Goal: Information Seeking & Learning: Learn about a topic

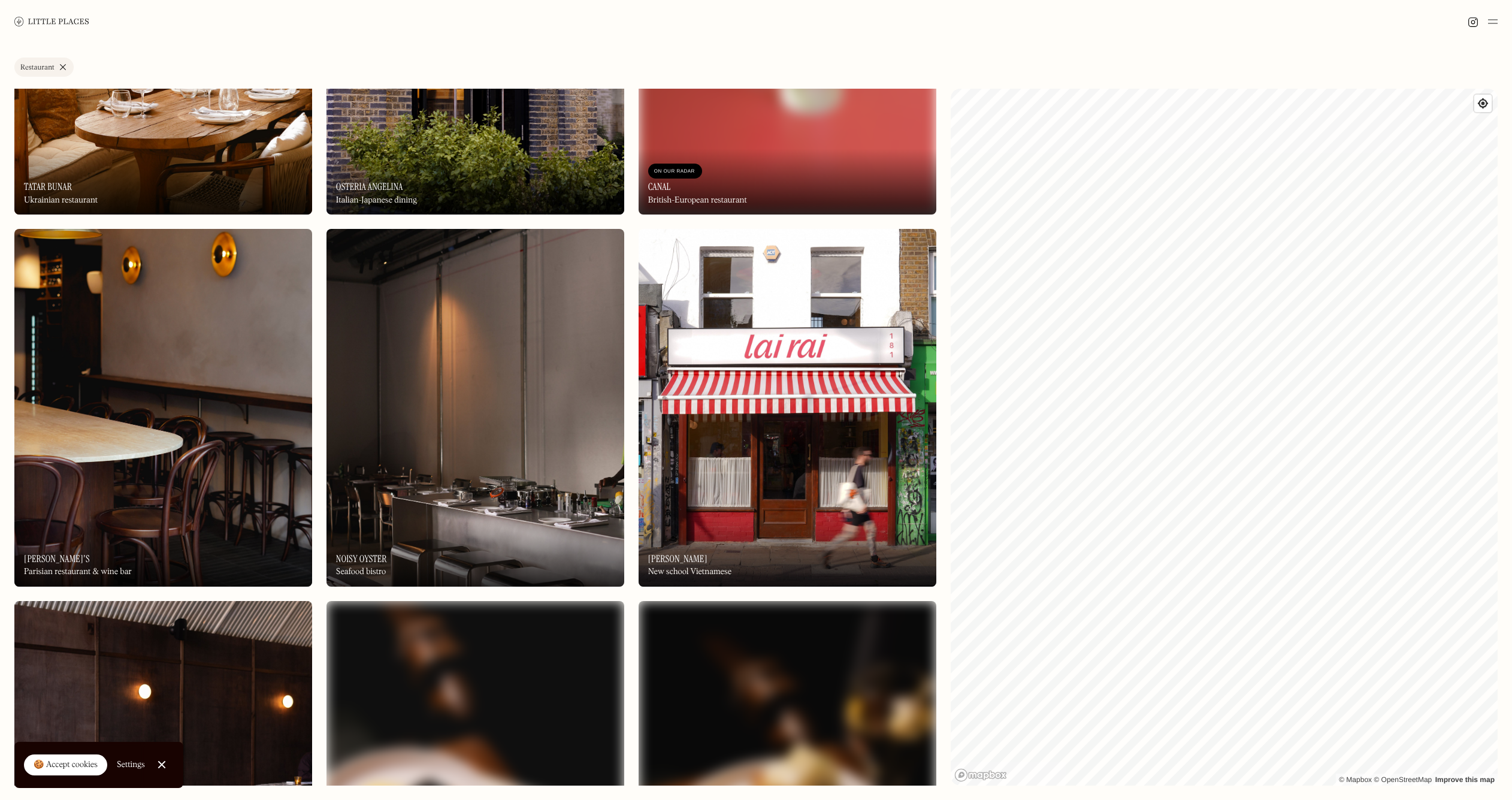
scroll to position [635, 0]
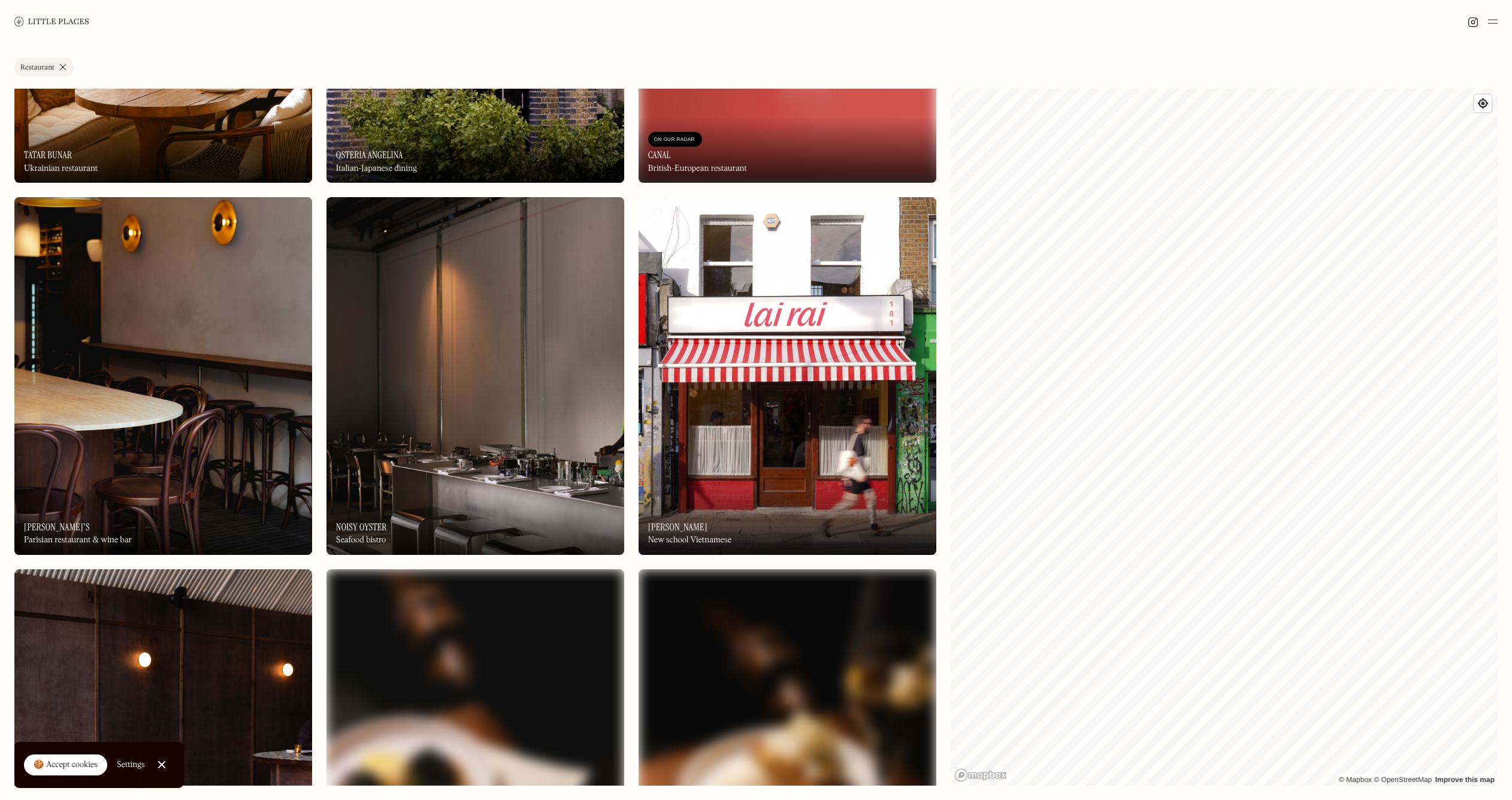
click at [772, 354] on img at bounding box center [787, 376] width 298 height 357
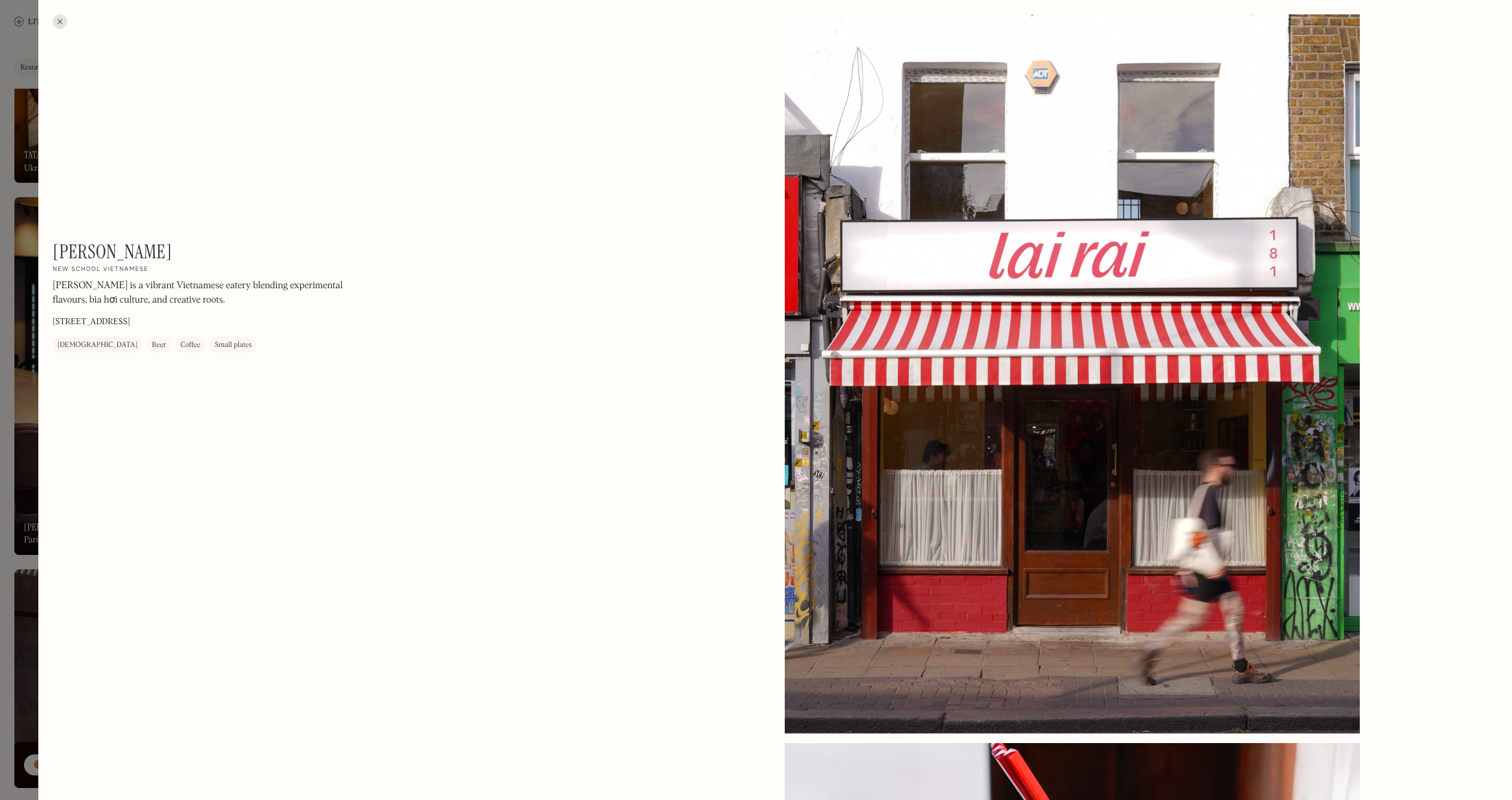
click at [63, 21] on div at bounding box center [60, 21] width 14 height 14
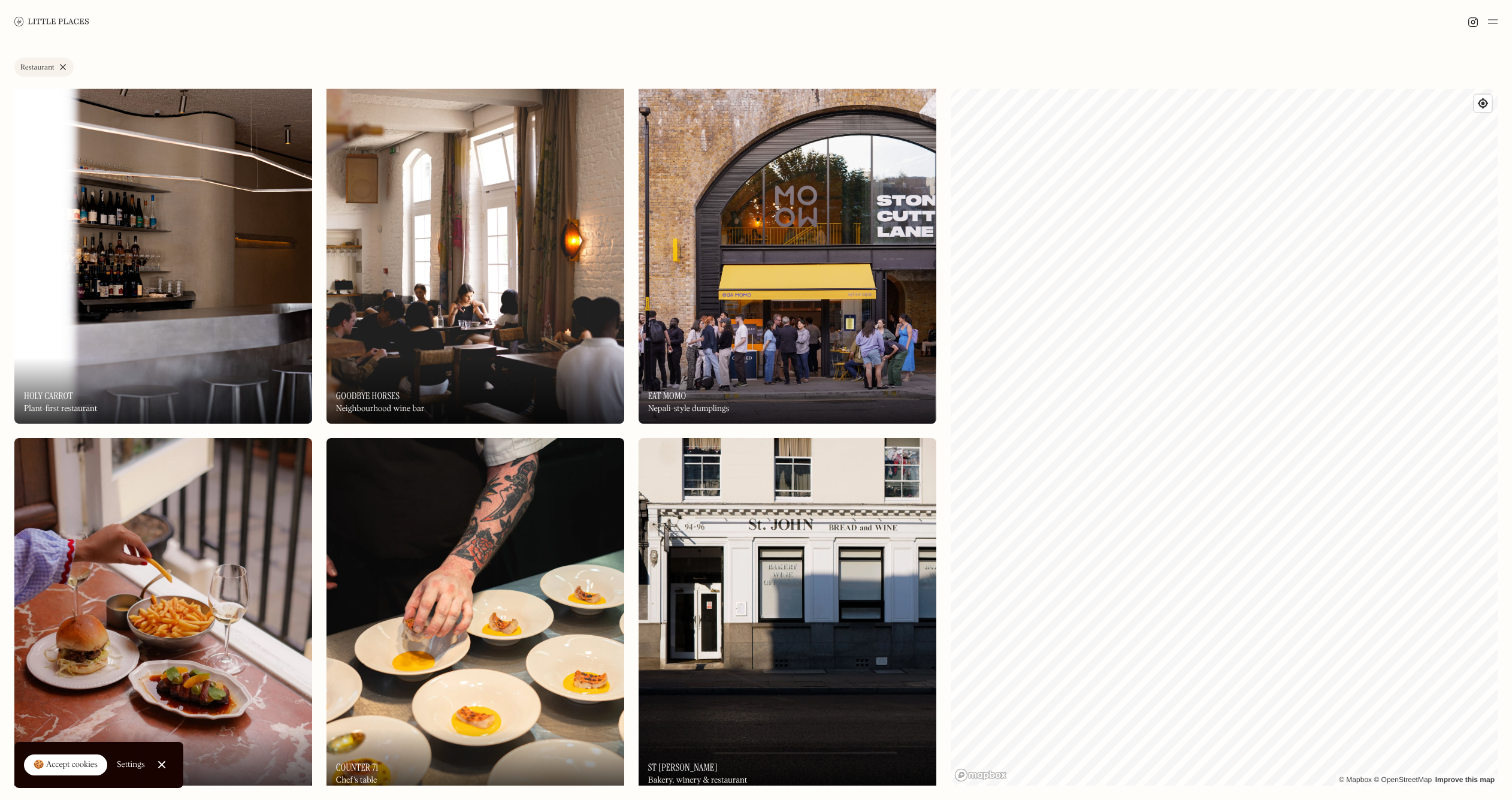
scroll to position [3461, 0]
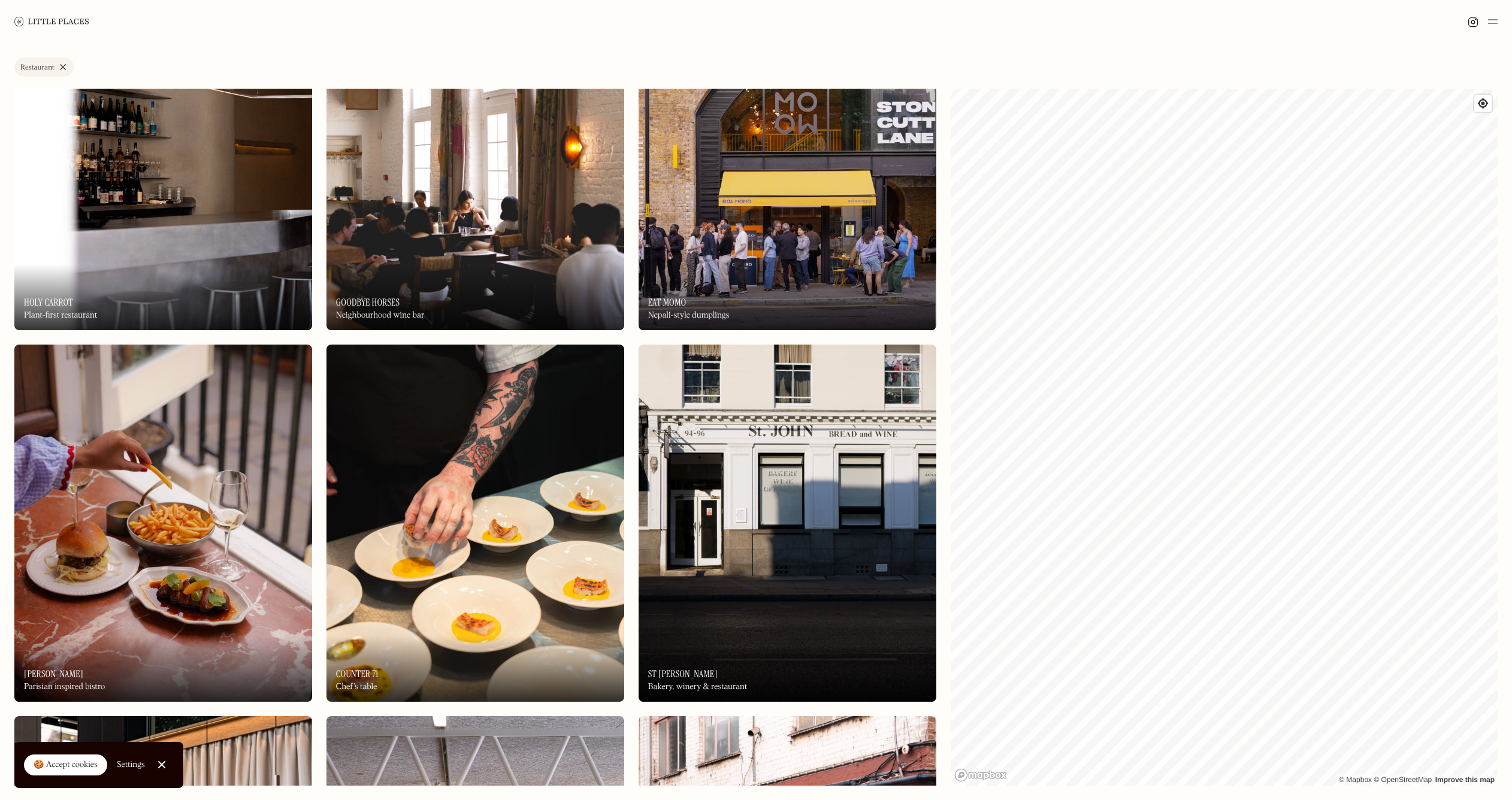
click at [749, 477] on img at bounding box center [787, 523] width 298 height 357
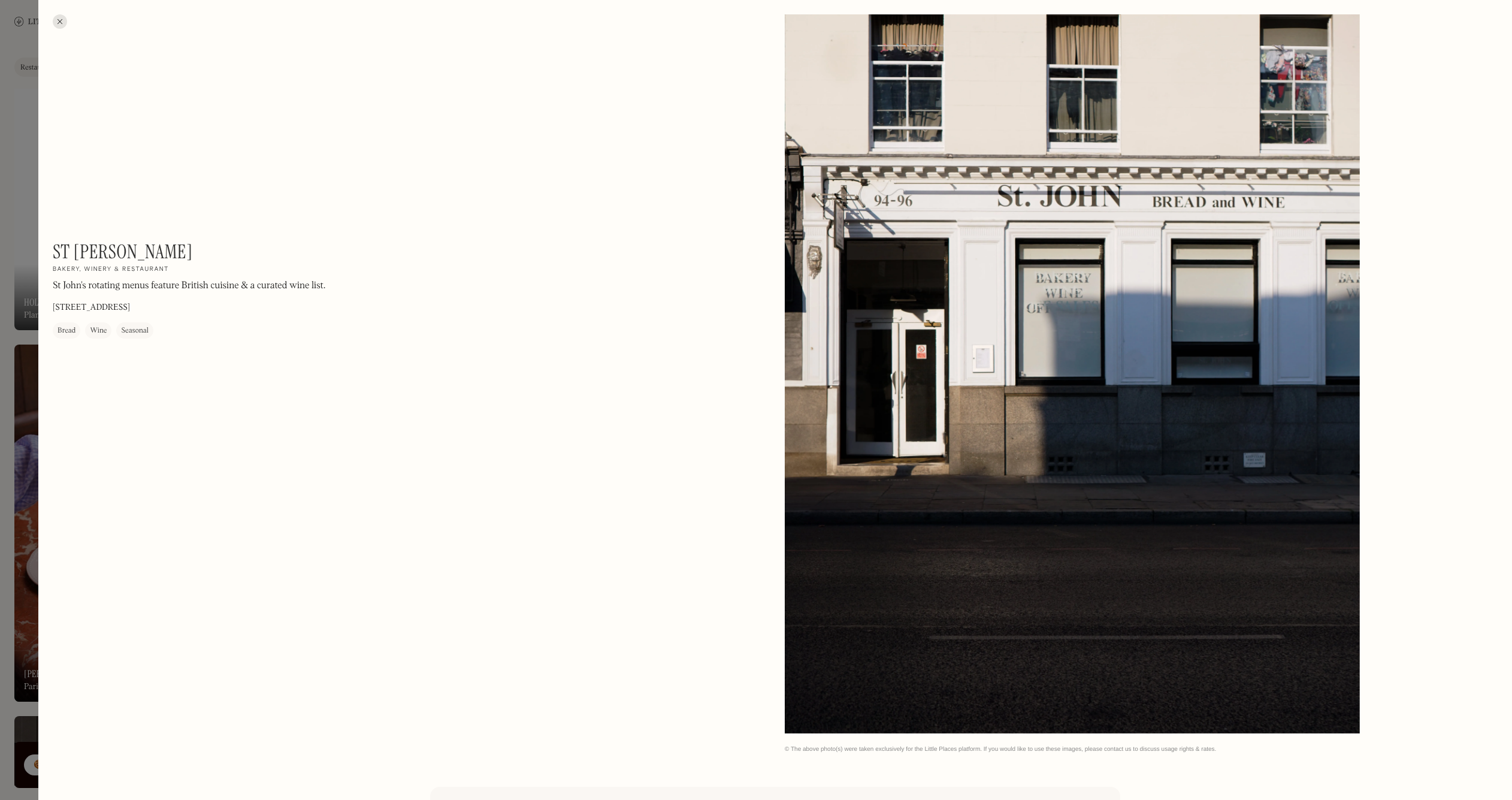
click at [61, 21] on div at bounding box center [60, 21] width 14 height 14
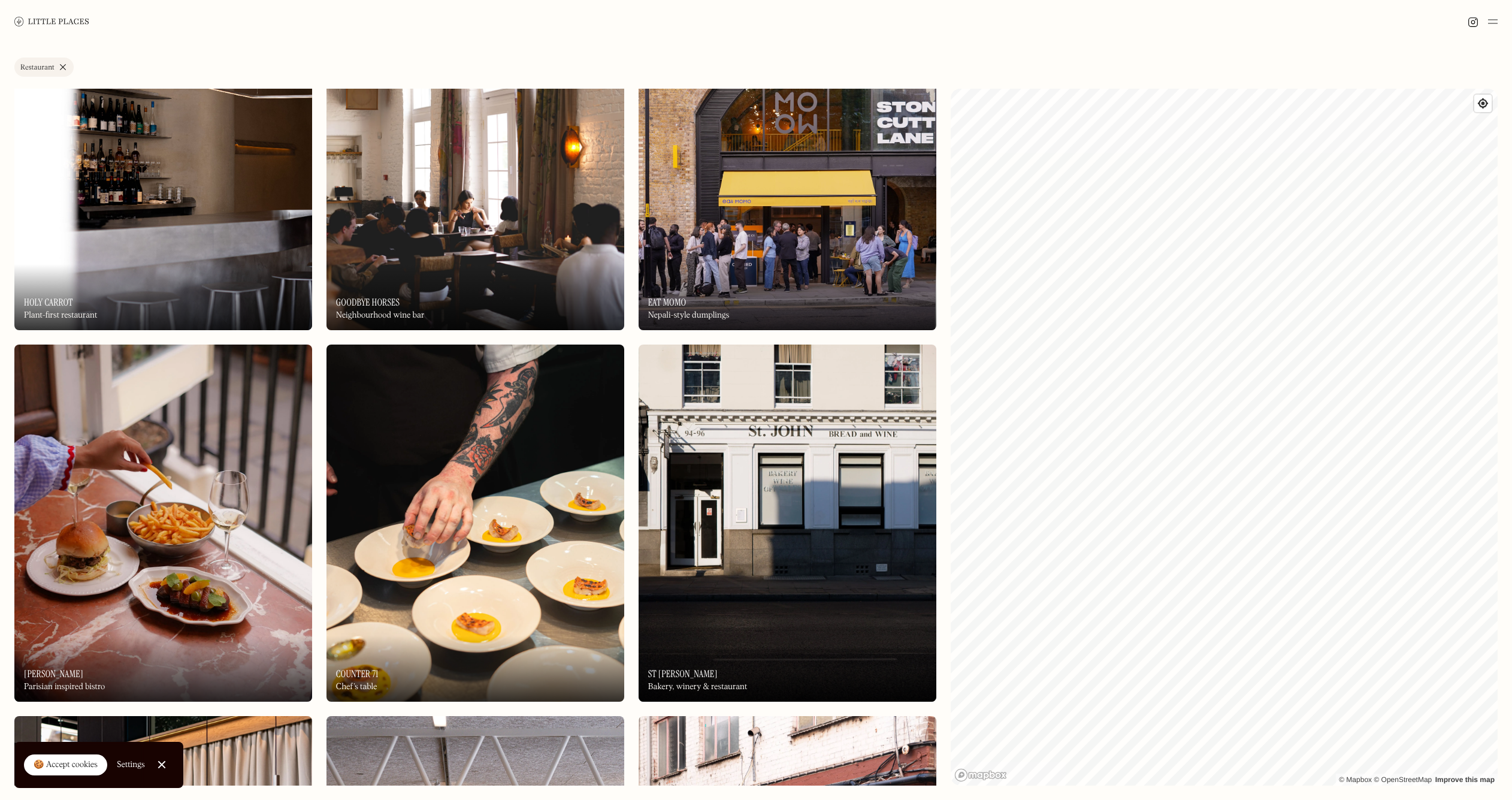
click at [193, 495] on img at bounding box center [163, 523] width 298 height 357
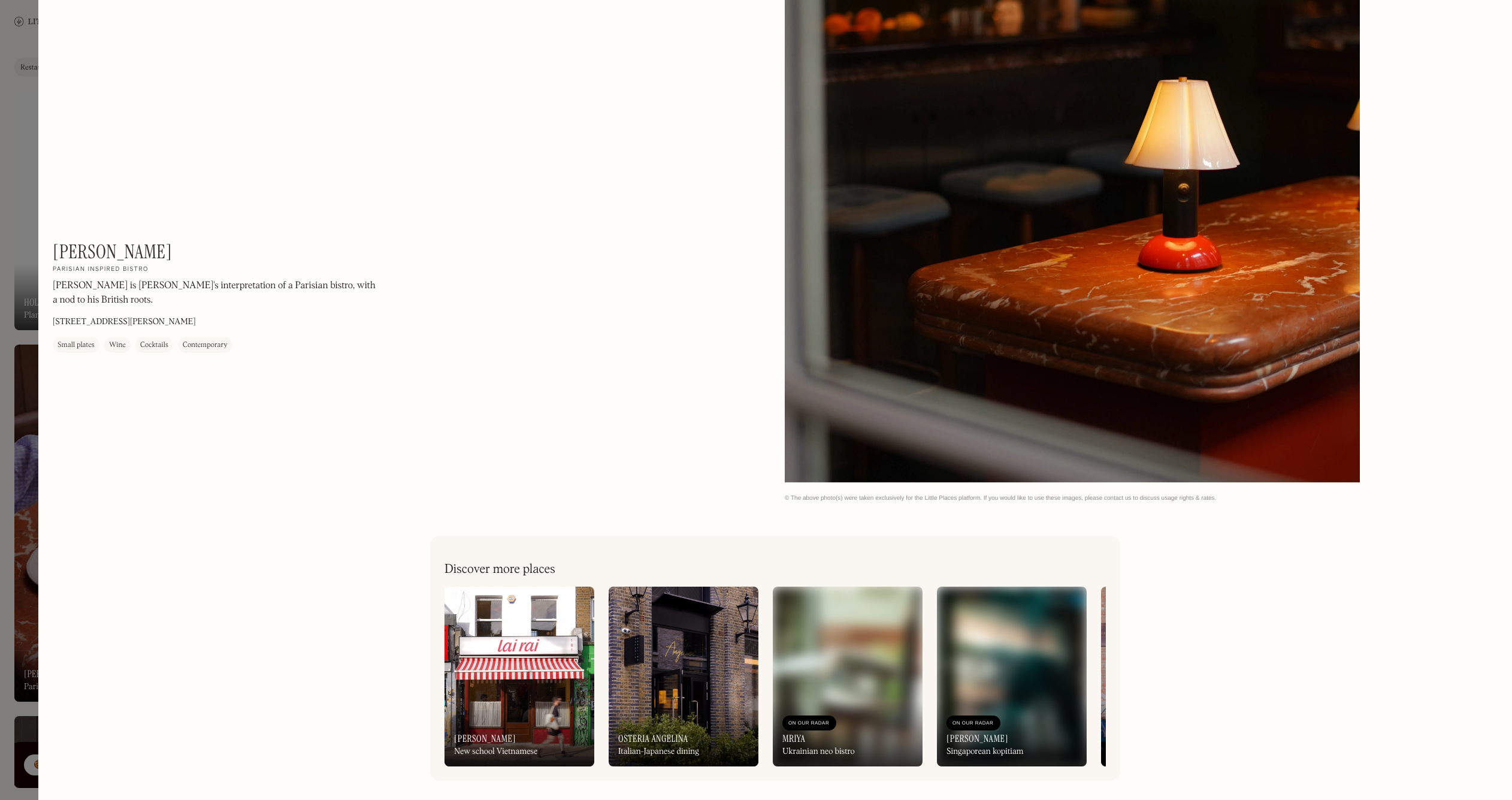
scroll to position [2437, 0]
drag, startPoint x: 16, startPoint y: 97, endPoint x: 13, endPoint y: 90, distance: 7.6
click at [17, 96] on div at bounding box center [756, 400] width 1512 height 800
